Goal: Information Seeking & Learning: Learn about a topic

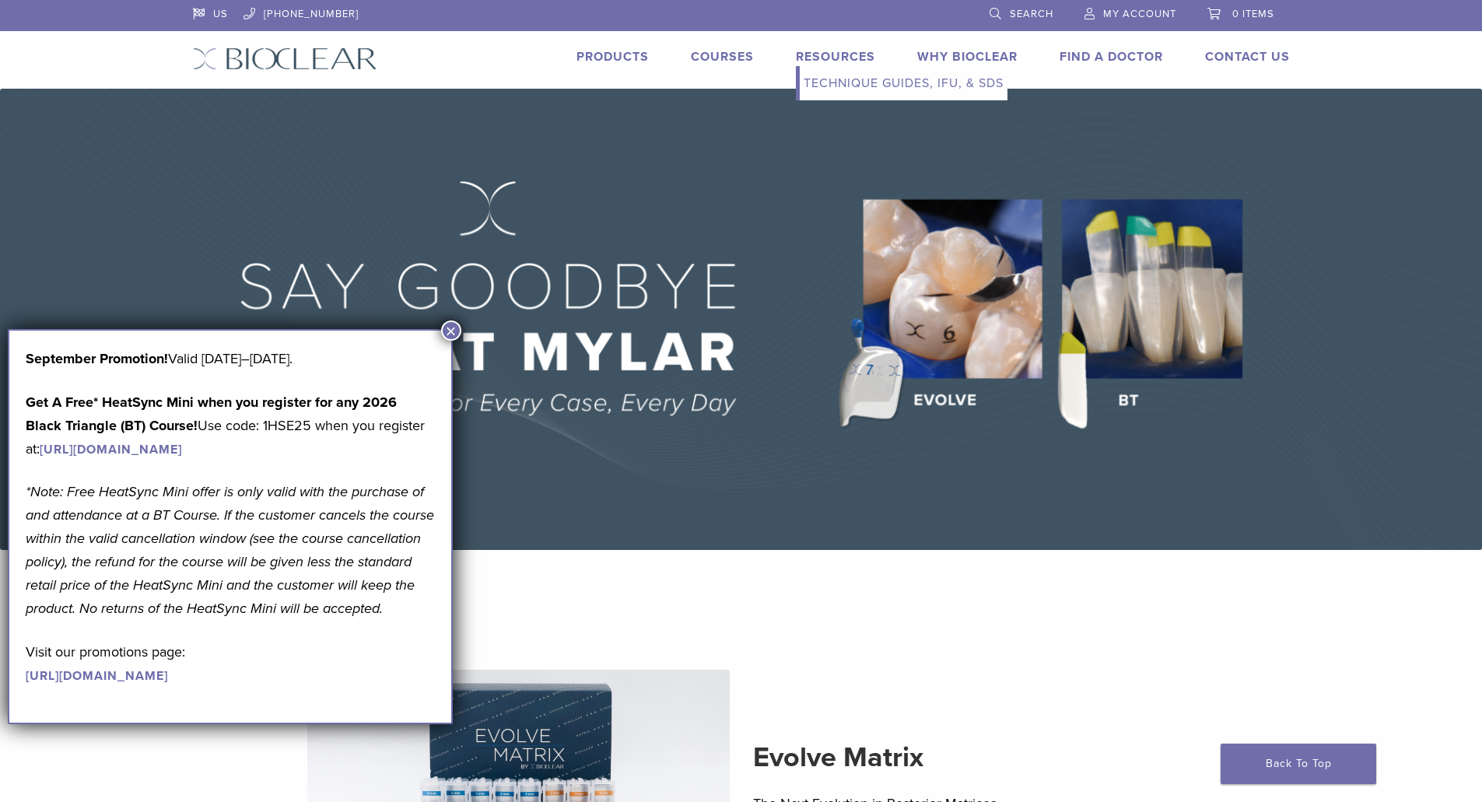
click at [828, 58] on link "Resources" at bounding box center [835, 57] width 79 height 16
click at [451, 327] on button "×" at bounding box center [451, 330] width 20 height 20
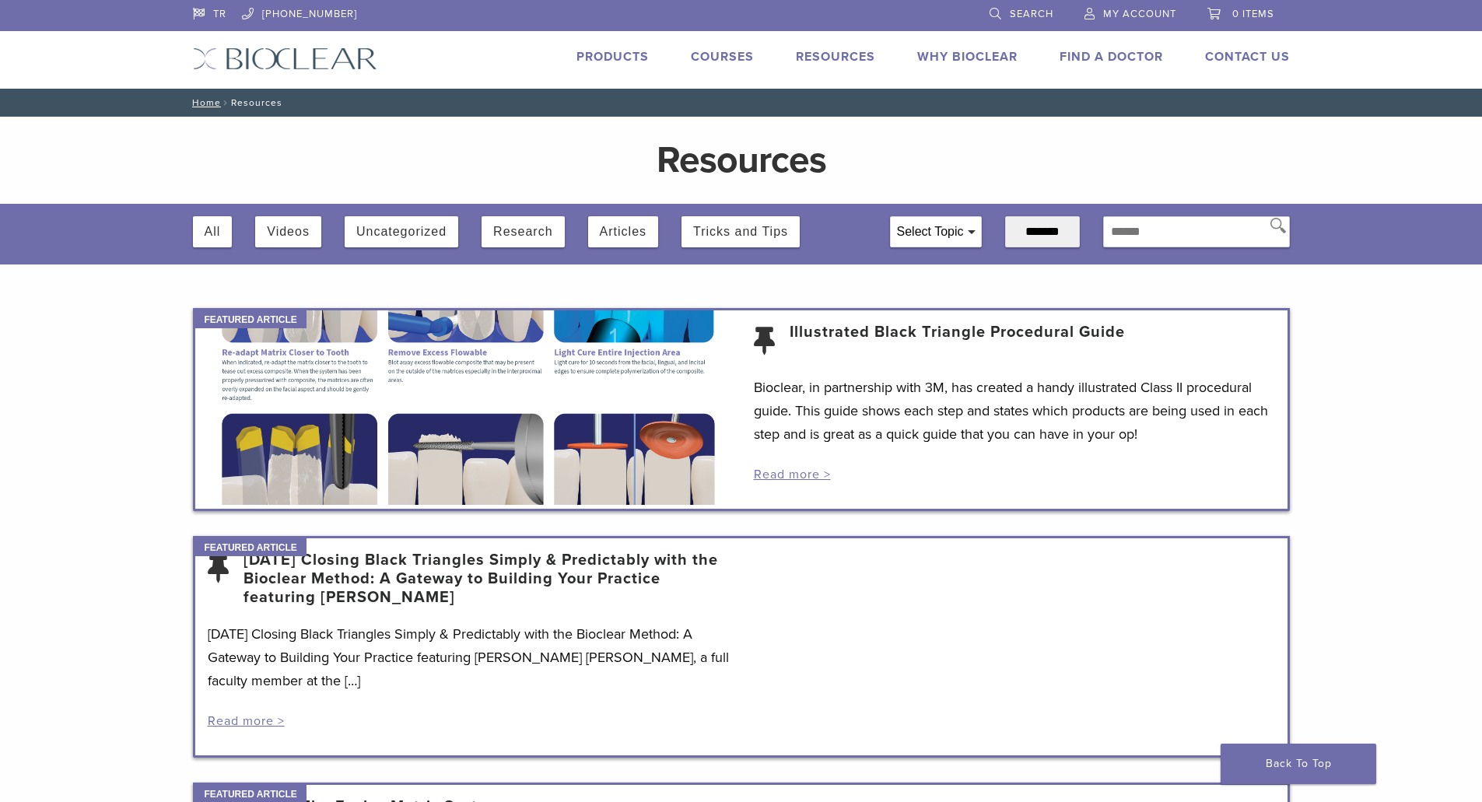
click at [287, 229] on button "Videos" at bounding box center [288, 231] width 43 height 31
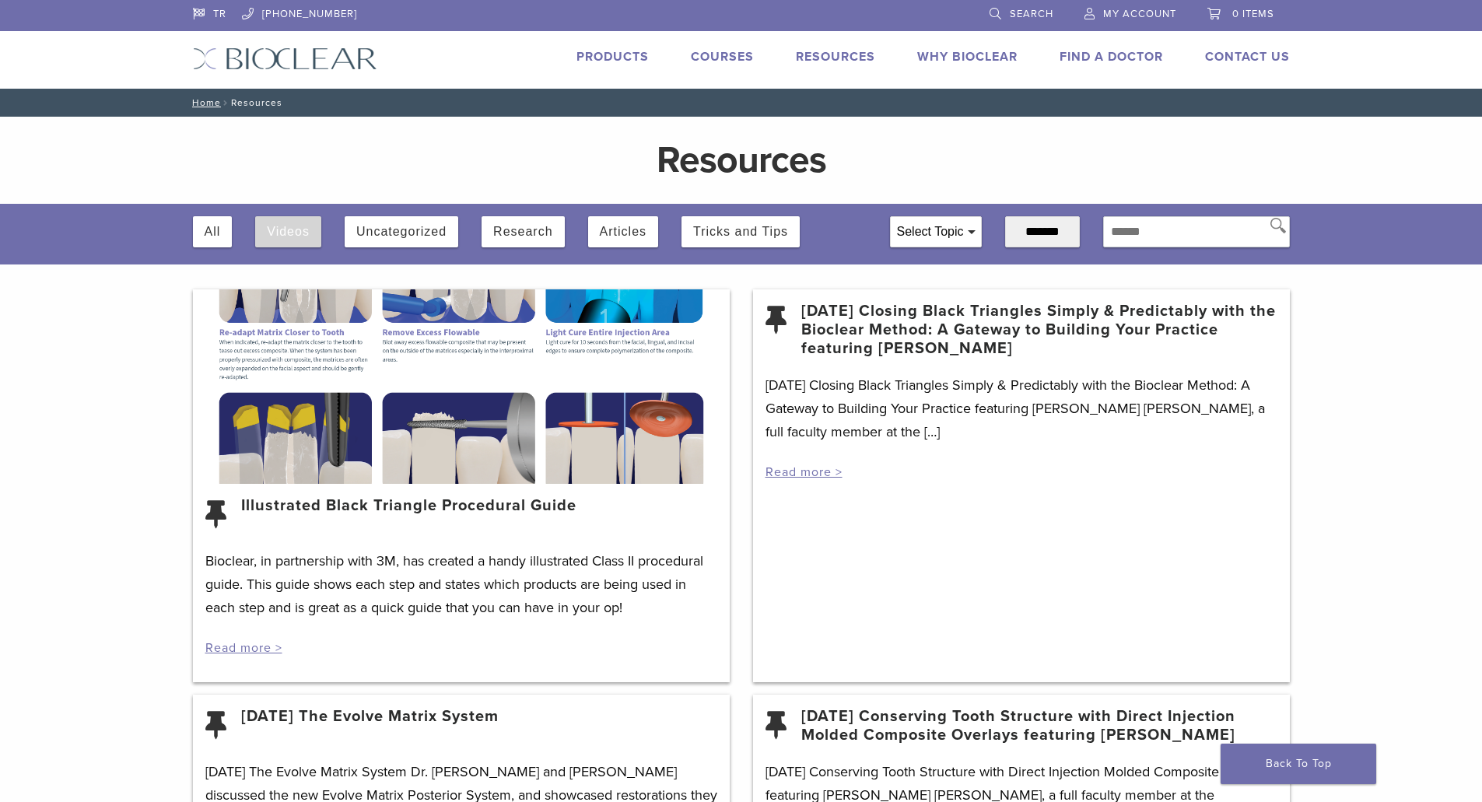
click at [271, 240] on button "Videos" at bounding box center [288, 231] width 43 height 31
click at [988, 317] on link "[DATE] Closing Black Triangles Simply & Predictably with the Bioclear Method: A…" at bounding box center [1039, 330] width 476 height 56
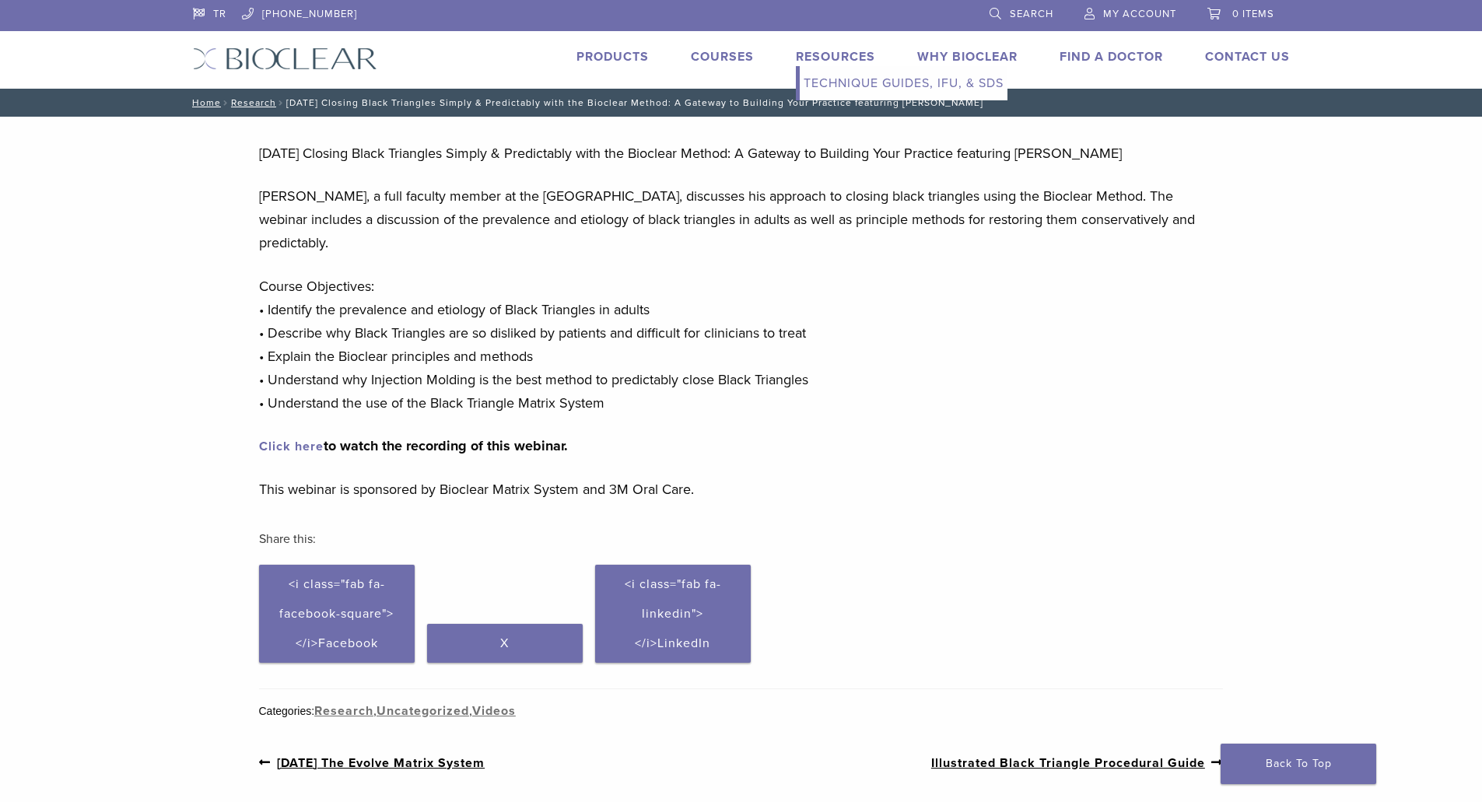
click at [844, 54] on link "Resources" at bounding box center [835, 57] width 79 height 16
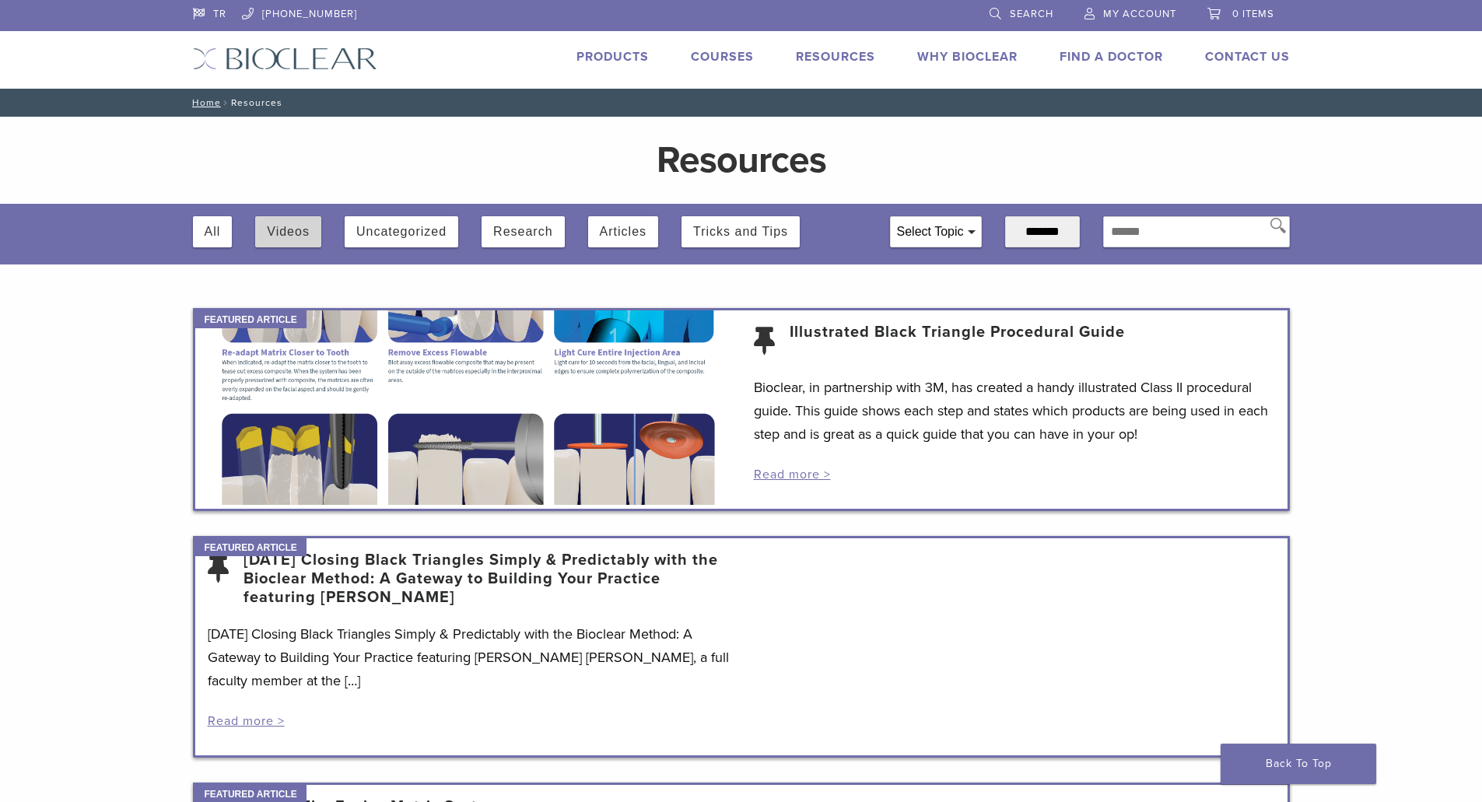
click at [297, 227] on button "Videos" at bounding box center [288, 231] width 43 height 31
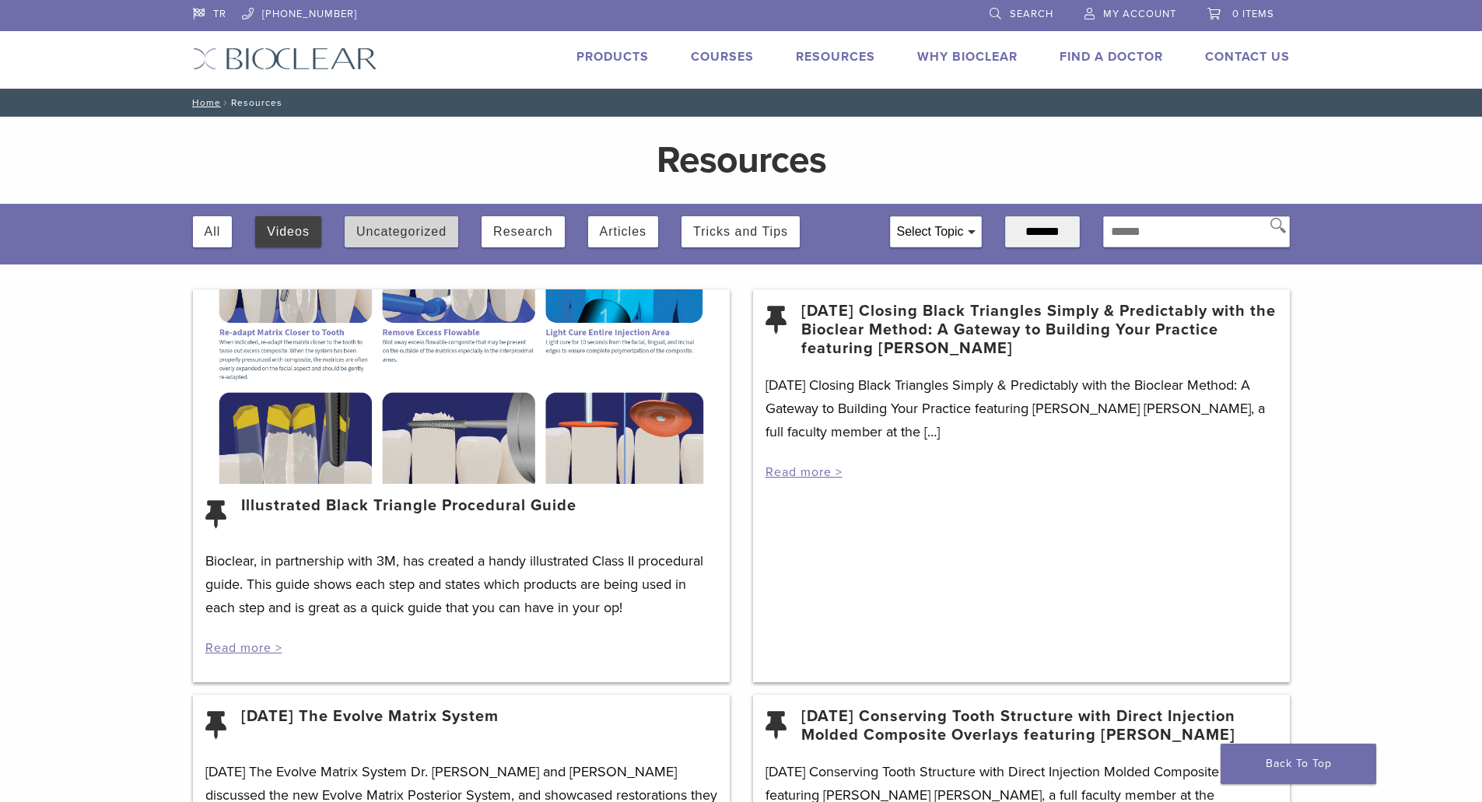
click at [406, 233] on button "Uncategorized" at bounding box center [401, 231] width 90 height 31
click at [898, 233] on div "Select Topic" at bounding box center [935, 232] width 90 height 30
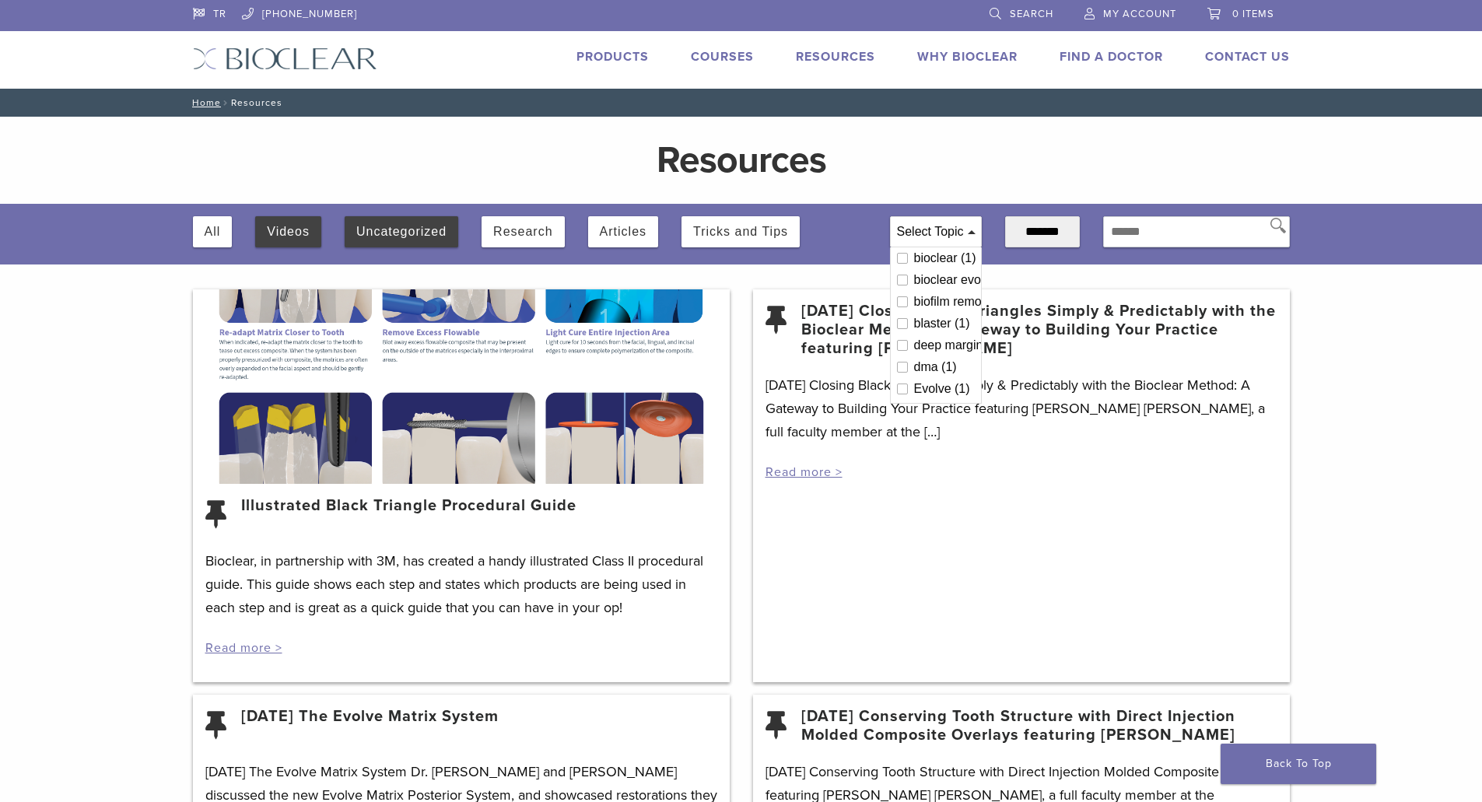
click at [886, 169] on h1 "Resources" at bounding box center [741, 160] width 723 height 37
click at [317, 232] on div "Videos" at bounding box center [288, 231] width 66 height 31
click at [290, 238] on button "Videos" at bounding box center [288, 231] width 43 height 31
click at [278, 240] on button "Videos" at bounding box center [288, 231] width 43 height 31
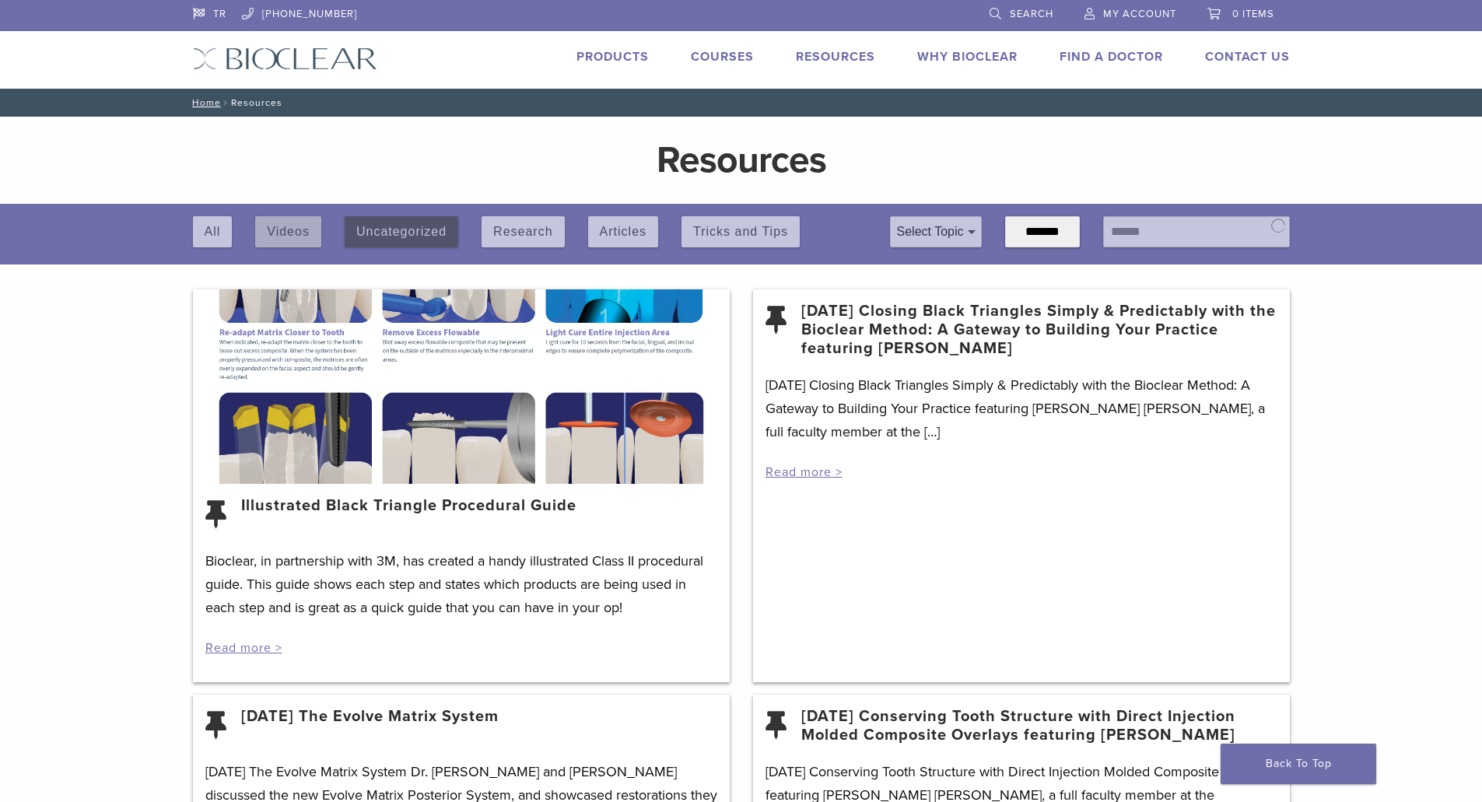
click at [278, 240] on div "All Videos Uncategorized Research Articles Tricks and Tips" at bounding box center [529, 228] width 673 height 48
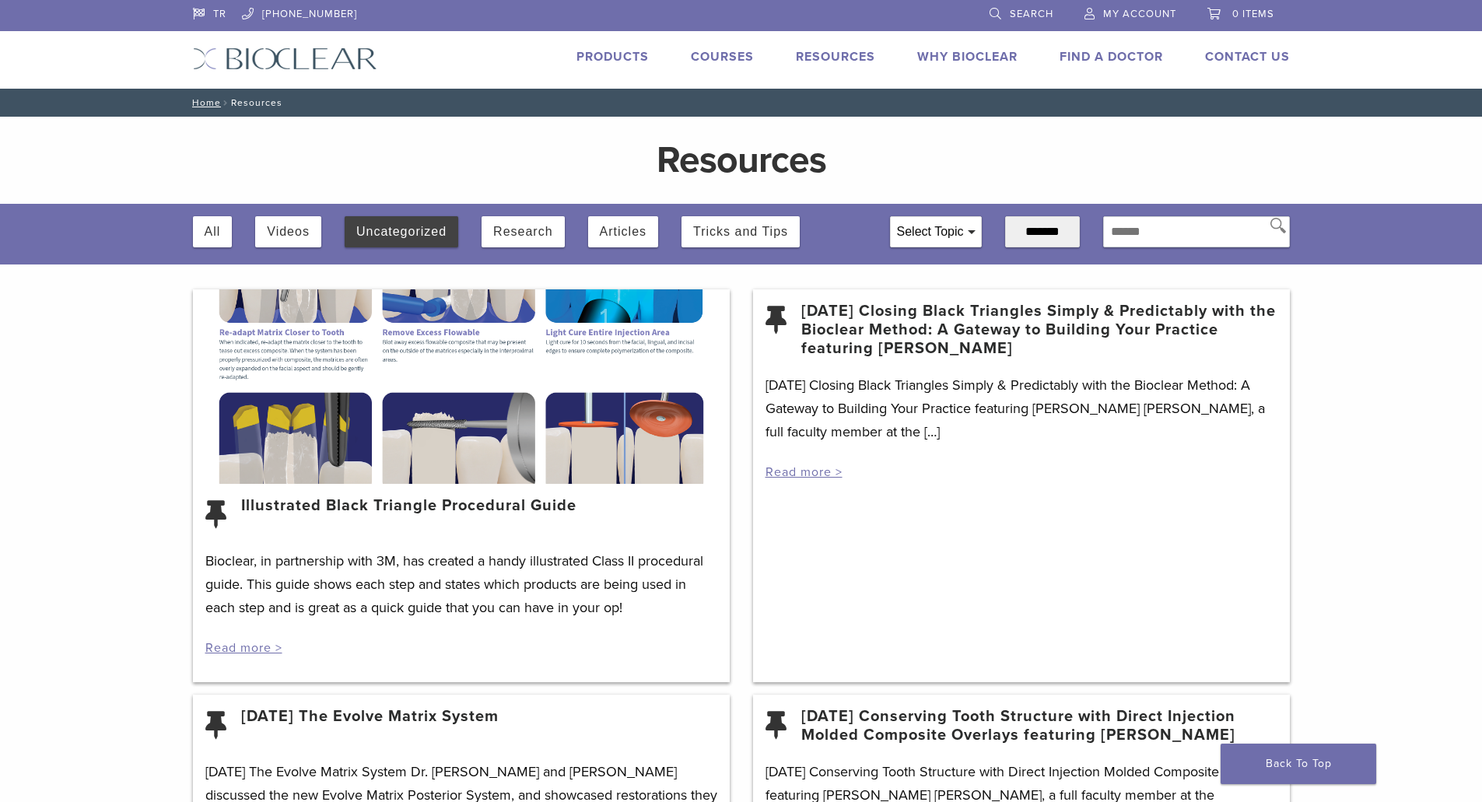
click at [278, 240] on button "Videos" at bounding box center [288, 231] width 43 height 31
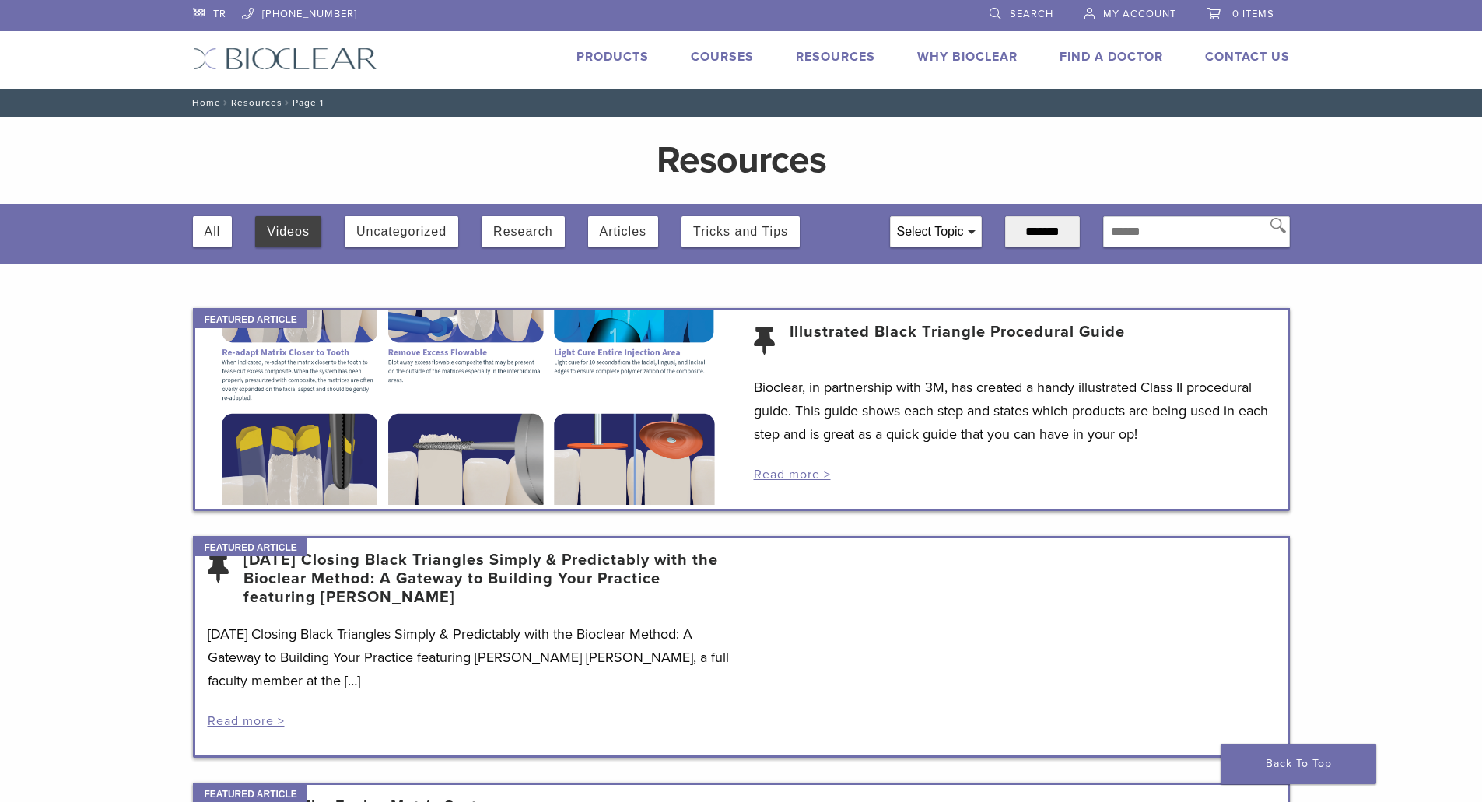
click at [222, 239] on div "All" at bounding box center [213, 231] width 40 height 31
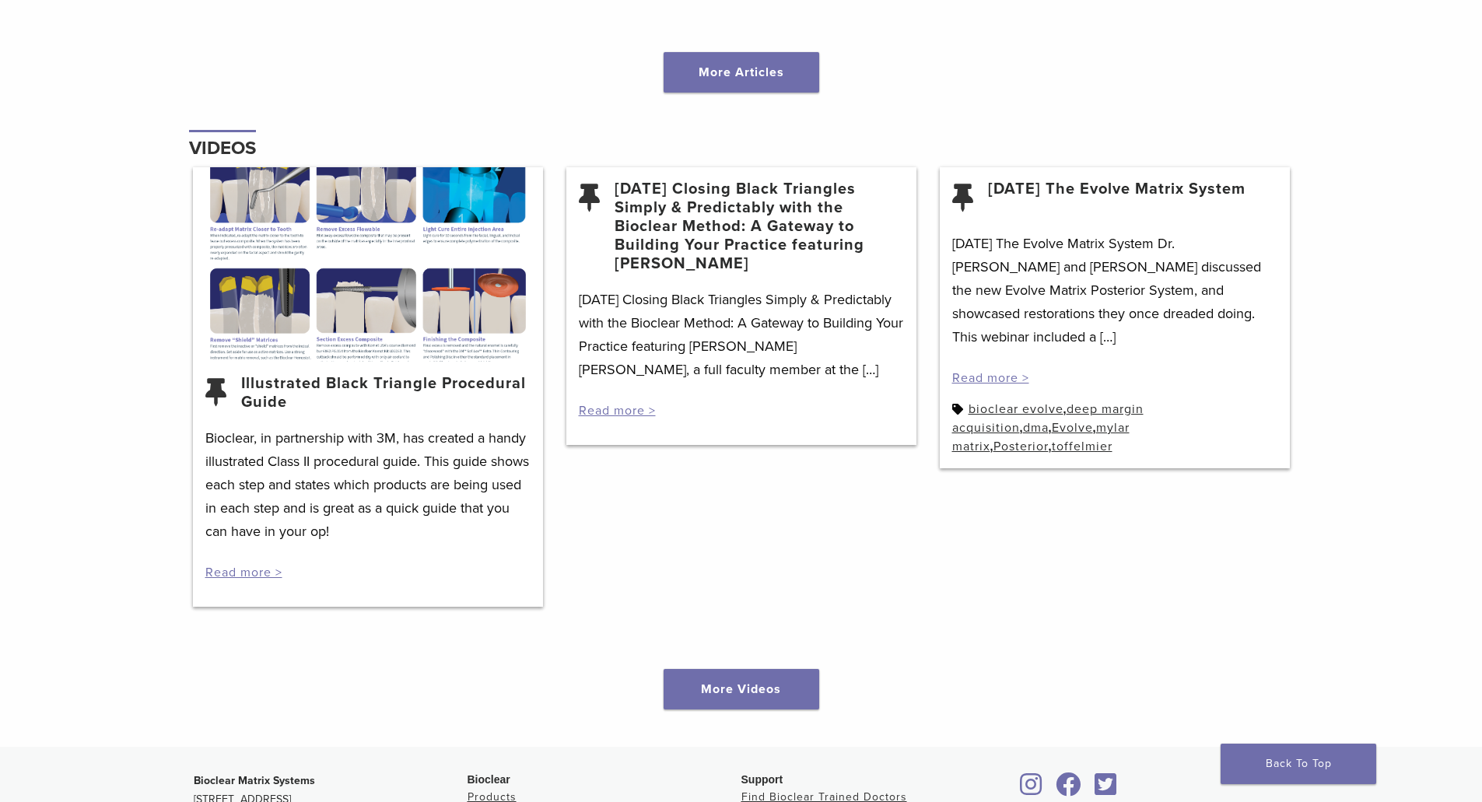
scroll to position [2228, 0]
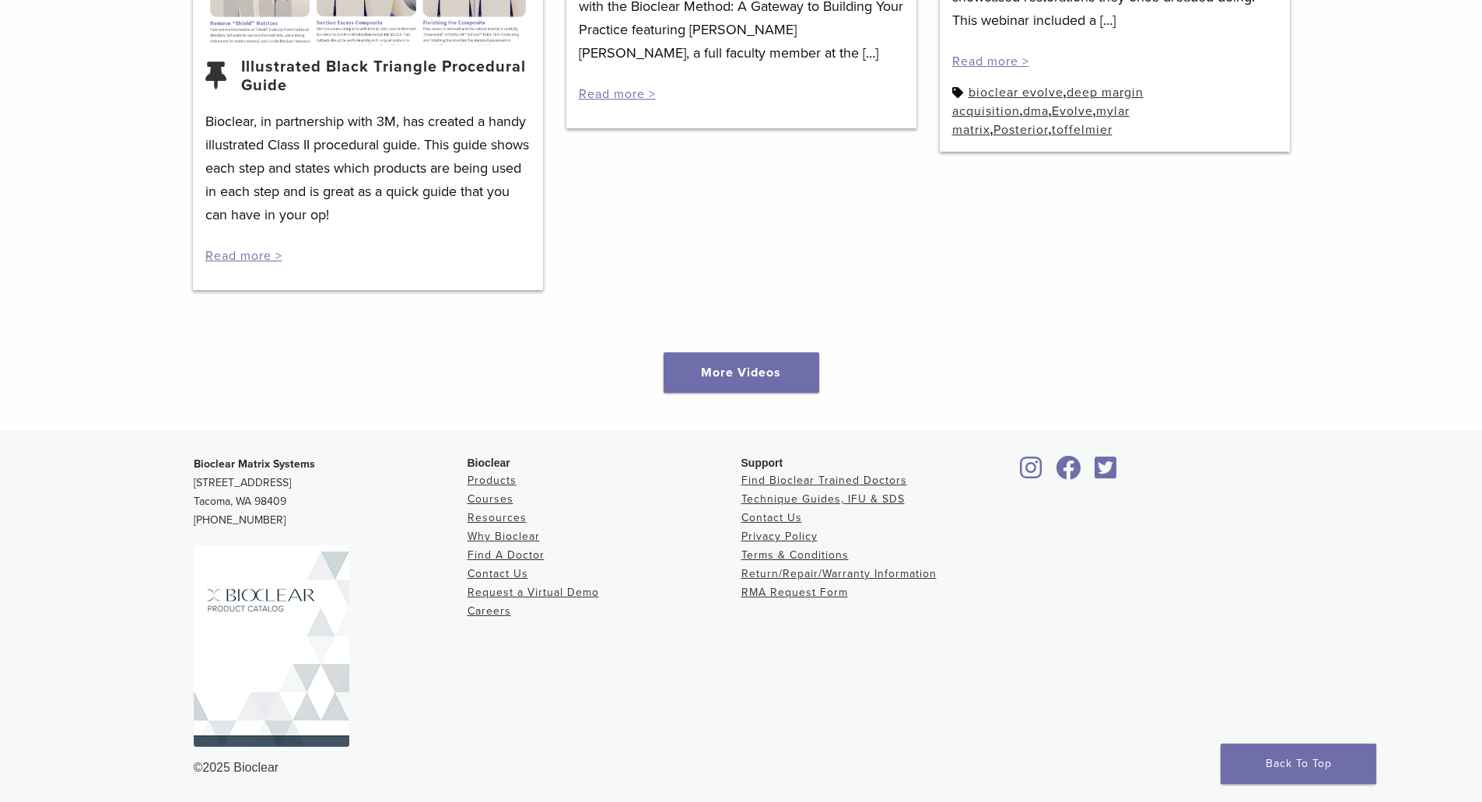
click at [1022, 464] on icon at bounding box center [1031, 467] width 23 height 25
